Goal: Information Seeking & Learning: Check status

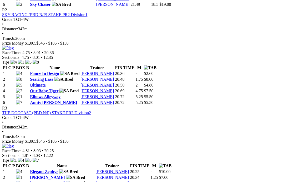
scroll to position [351, 0]
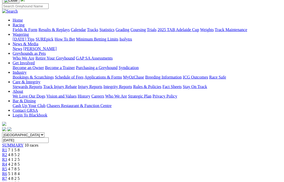
scroll to position [39, 0]
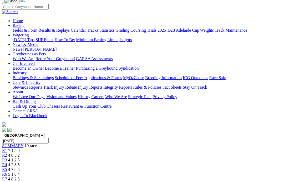
click at [20, 172] on span "5 1 8 4" at bounding box center [14, 174] width 12 height 4
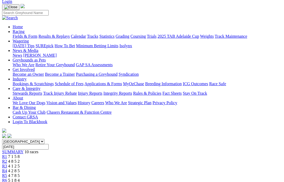
scroll to position [0, 1]
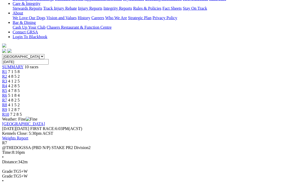
scroll to position [117, 0]
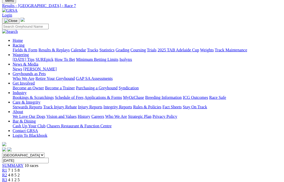
scroll to position [0, 0]
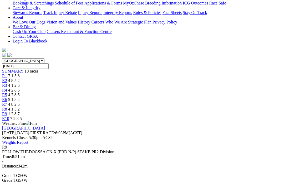
scroll to position [114, 0]
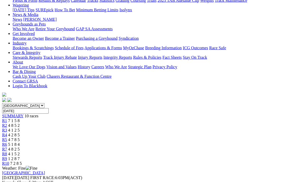
scroll to position [69, 0]
click at [9, 161] on link "R10" at bounding box center [5, 163] width 7 height 4
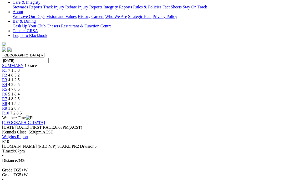
scroll to position [119, 0]
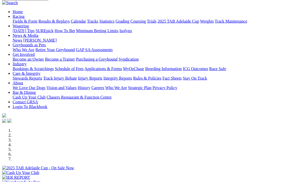
scroll to position [39, 0]
